Goal: Use online tool/utility

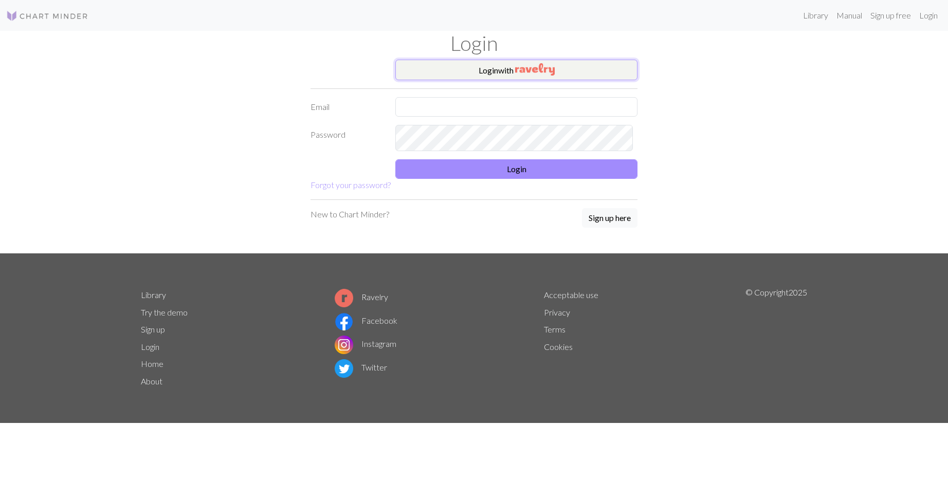
click at [479, 80] on button "Login with" at bounding box center [516, 70] width 242 height 21
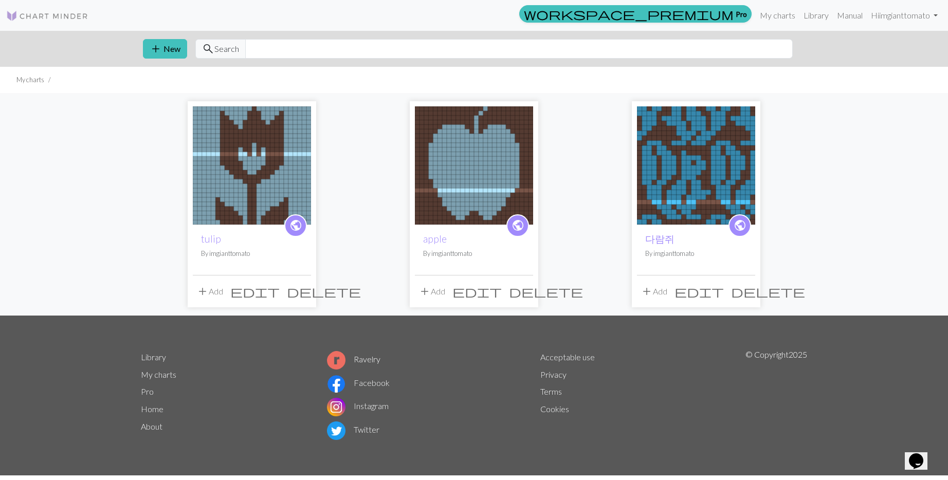
click at [255, 202] on img at bounding box center [252, 165] width 118 height 118
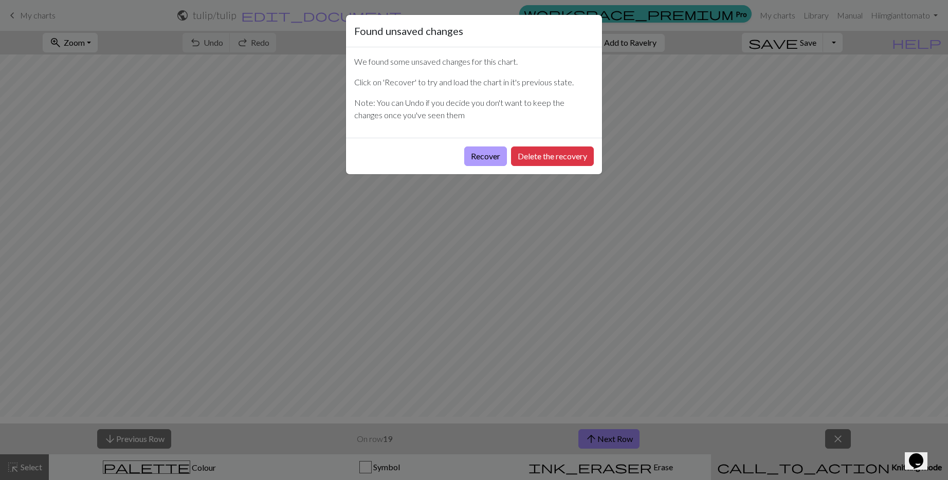
click at [464, 166] on button "Recover" at bounding box center [485, 157] width 43 height 20
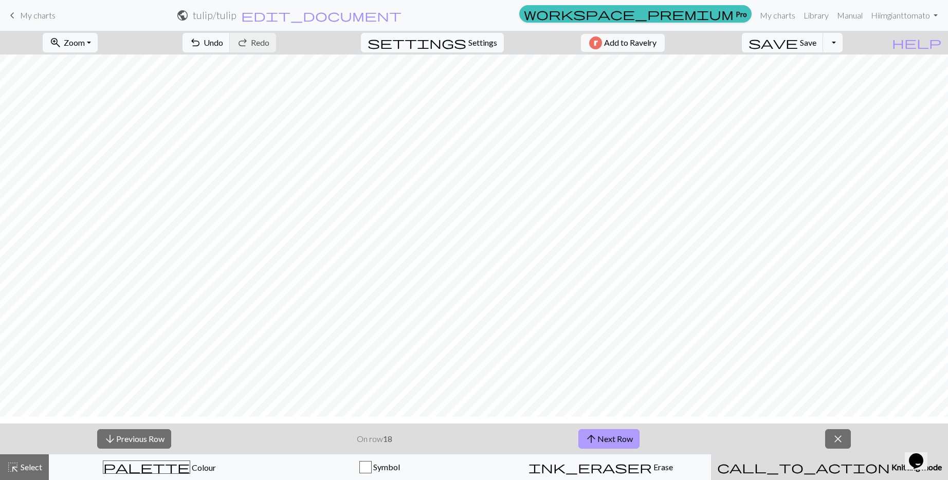
click at [639, 449] on button "arrow_upward Next Row" at bounding box center [608, 439] width 61 height 20
click at [625, 449] on button "arrow_upward Next Row" at bounding box center [608, 439] width 61 height 20
click at [616, 449] on button "arrow_upward Next Row" at bounding box center [608, 439] width 61 height 20
click at [621, 449] on button "arrow_upward Next Row" at bounding box center [608, 439] width 61 height 20
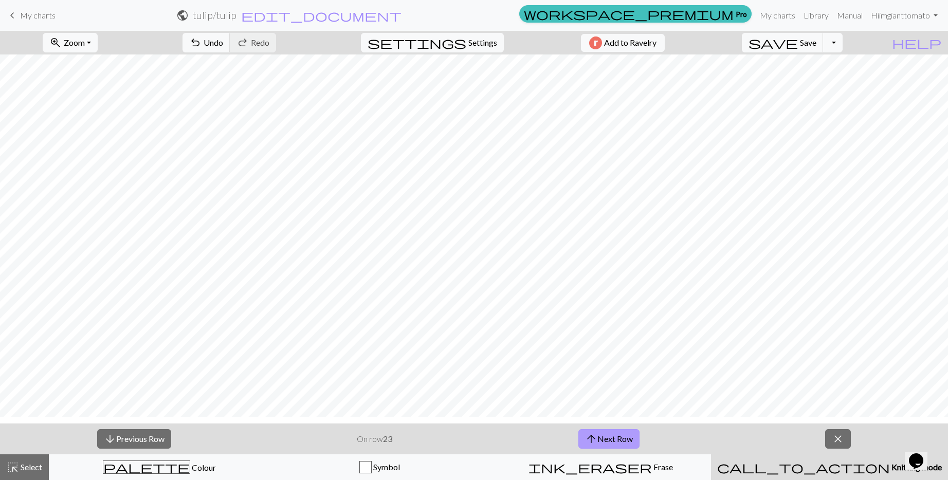
click at [628, 449] on button "arrow_upward Next Row" at bounding box center [608, 439] width 61 height 20
click at [823, 45] on button "save Save Save" at bounding box center [783, 43] width 82 height 20
click at [816, 40] on span "Save" at bounding box center [808, 43] width 16 height 10
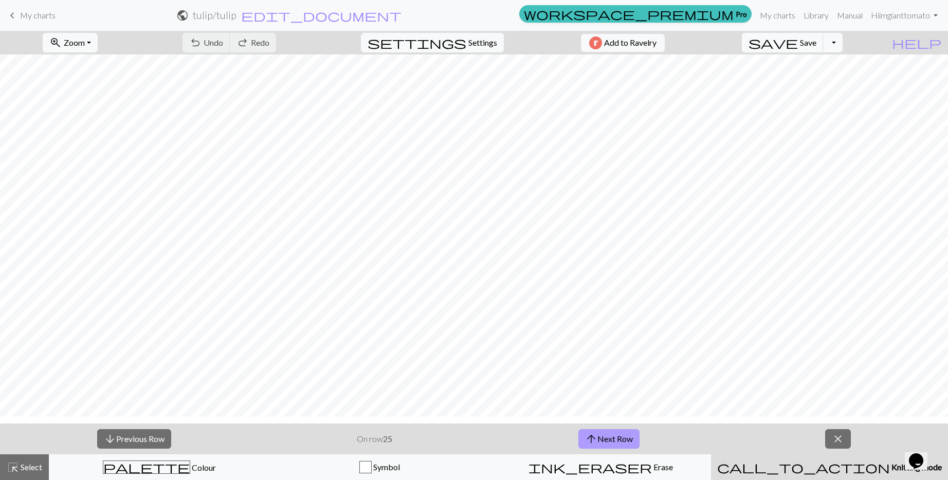
click at [589, 435] on span "arrow_upward" at bounding box center [591, 439] width 12 height 14
click at [813, 42] on span "Save" at bounding box center [808, 43] width 16 height 10
